Goal: Transaction & Acquisition: Purchase product/service

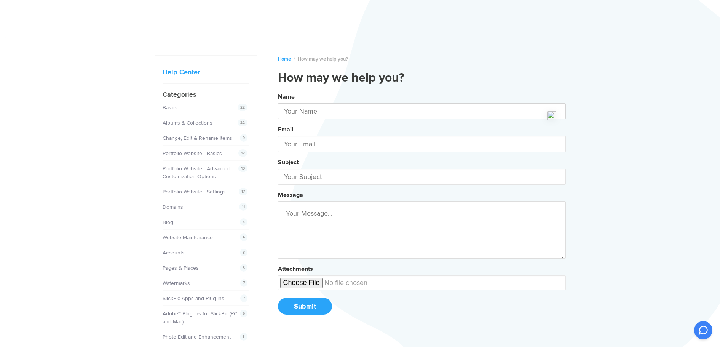
click at [289, 112] on input "text" at bounding box center [422, 111] width 288 height 16
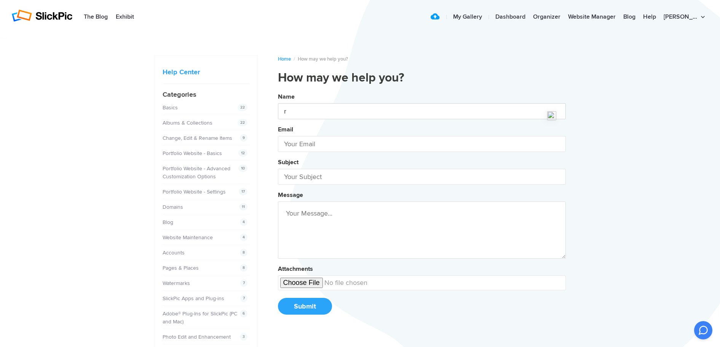
type input "[PERSON_NAME]"
type input "[PERSON_NAME][EMAIL_ADDRESS][PERSON_NAME][DOMAIN_NAME]"
type input "[PERSON_NAME]"
click at [309, 182] on input "text" at bounding box center [422, 177] width 288 height 16
click at [278, 90] on button "Name [PERSON_NAME] Email [PERSON_NAME][EMAIL_ADDRESS][PERSON_NAME][DOMAIN_NAME]…" at bounding box center [422, 206] width 288 height 232
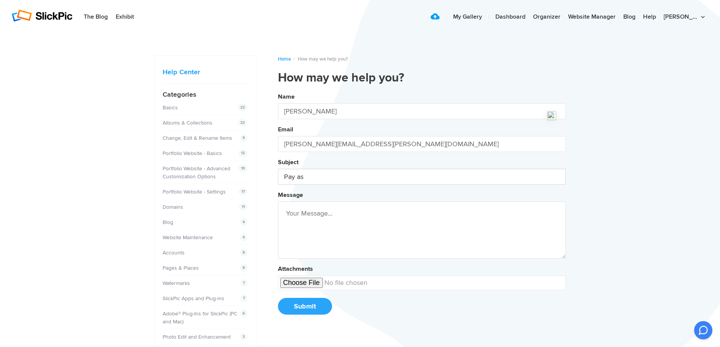
click at [278, 90] on button "Name [PERSON_NAME] Email [PERSON_NAME][EMAIL_ADDRESS][PERSON_NAME][DOMAIN_NAME]…" at bounding box center [422, 206] width 288 height 232
type input "Pay as you go AI Credits"
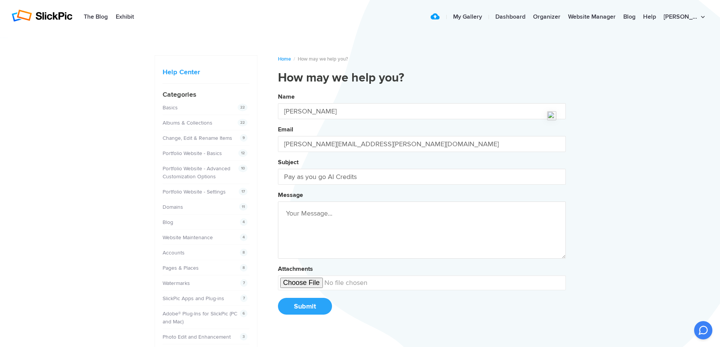
click at [302, 213] on textarea at bounding box center [422, 229] width 288 height 57
click at [278, 90] on button "Name [PERSON_NAME] Email [PERSON_NAME][EMAIL_ADDRESS][PERSON_NAME][DOMAIN_NAME]…" at bounding box center [422, 206] width 288 height 232
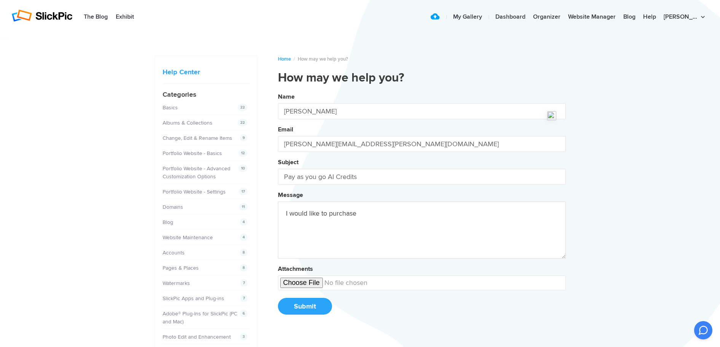
click at [278, 90] on button "Name [PERSON_NAME] Email [PERSON_NAME][EMAIL_ADDRESS][PERSON_NAME][DOMAIN_NAME]…" at bounding box center [422, 206] width 288 height 232
click at [372, 214] on textarea "I would like to purchase 100 AI Credits" at bounding box center [422, 229] width 288 height 57
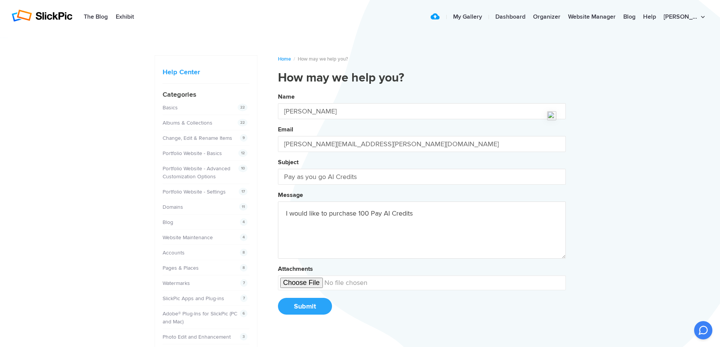
click at [278, 90] on button "Name [PERSON_NAME] Email [PERSON_NAME][EMAIL_ADDRESS][PERSON_NAME][DOMAIN_NAME]…" at bounding box center [422, 206] width 288 height 232
click at [446, 212] on textarea "I would like to purchase 100 Pay as you Go AI Credits" at bounding box center [422, 229] width 288 height 57
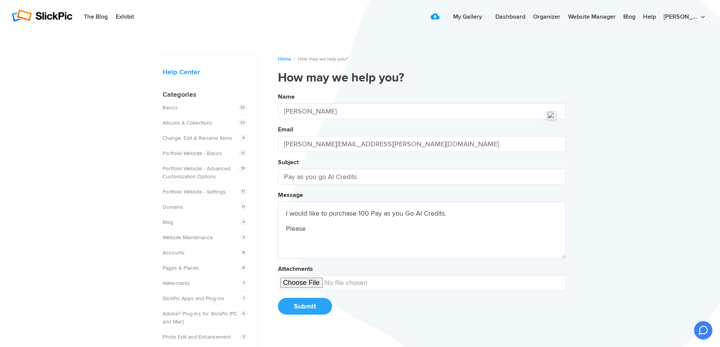
click at [278, 90] on button "Name [PERSON_NAME] Email [PERSON_NAME][EMAIL_ADDRESS][PERSON_NAME][DOMAIN_NAME]…" at bounding box center [422, 206] width 288 height 232
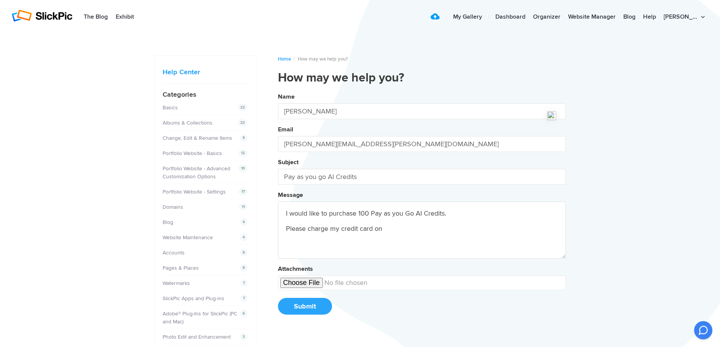
click at [278, 90] on button "Name [PERSON_NAME] Email [PERSON_NAME][EMAIL_ADDRESS][PERSON_NAME][DOMAIN_NAME]…" at bounding box center [422, 206] width 288 height 232
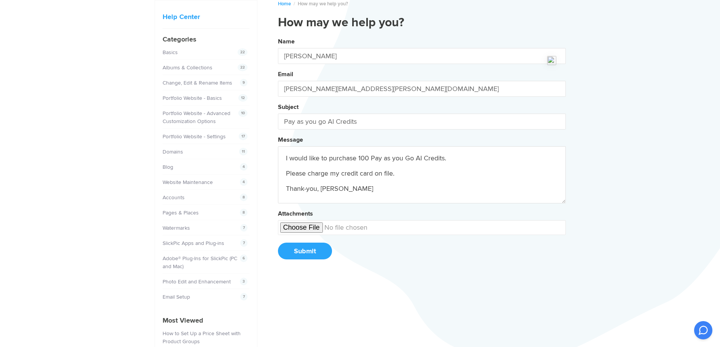
scroll to position [76, 0]
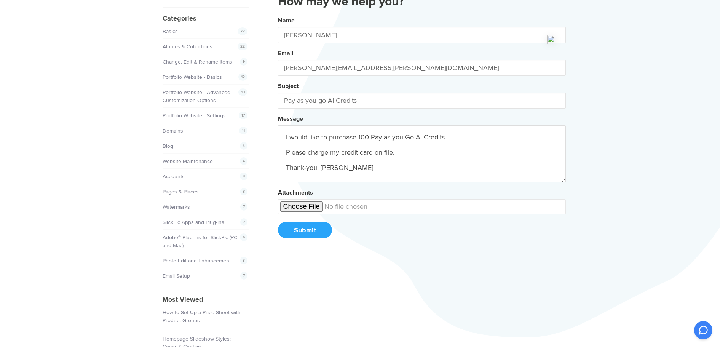
type textarea "I would like to purchase 100 Pay as you Go AI Credits. Please charge my credit …"
click at [308, 231] on button "Submit" at bounding box center [305, 230] width 54 height 17
